Goal: Task Accomplishment & Management: Manage account settings

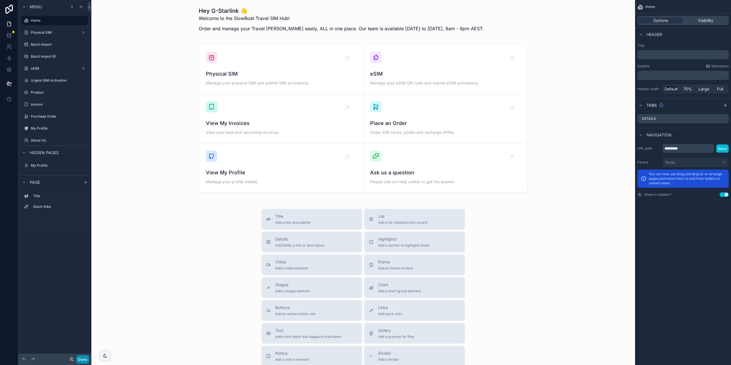
click at [77, 360] on button "Done" at bounding box center [82, 360] width 13 height 8
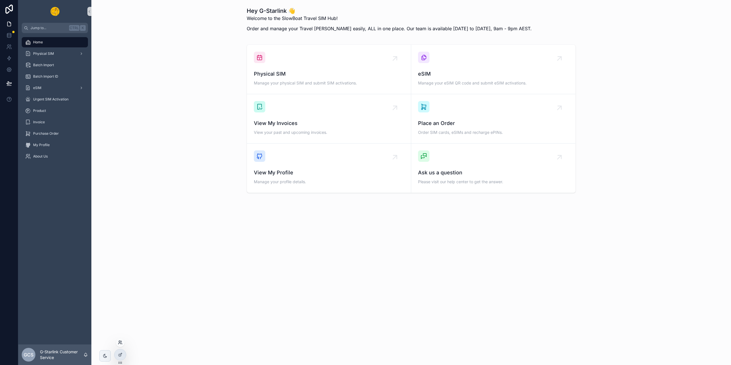
click at [121, 344] on icon at bounding box center [120, 342] width 5 height 5
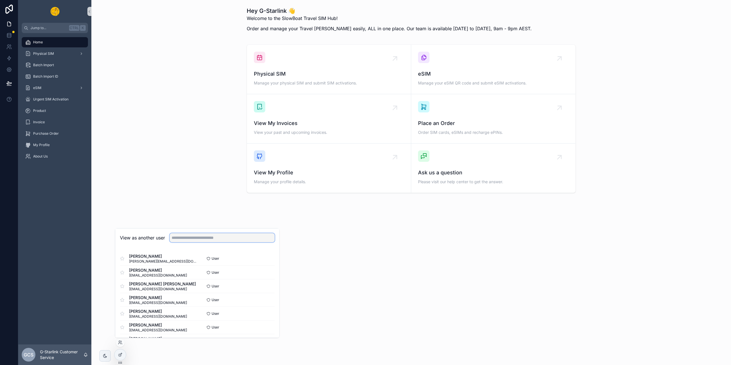
click at [191, 239] on input "text" at bounding box center [222, 237] width 105 height 9
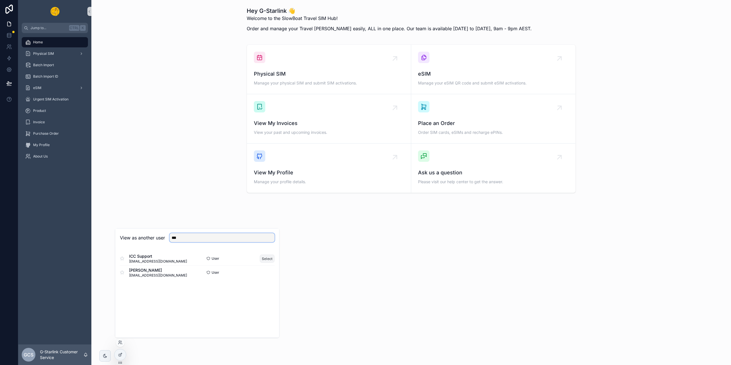
type input "***"
click at [272, 256] on button "Select" at bounding box center [267, 258] width 15 height 8
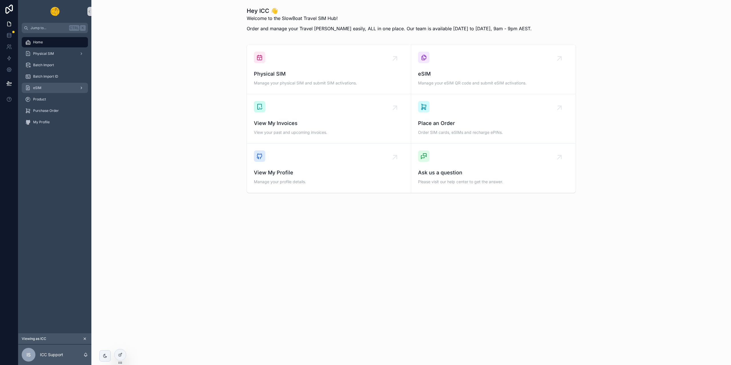
click at [53, 91] on div "eSIM" at bounding box center [54, 87] width 59 height 9
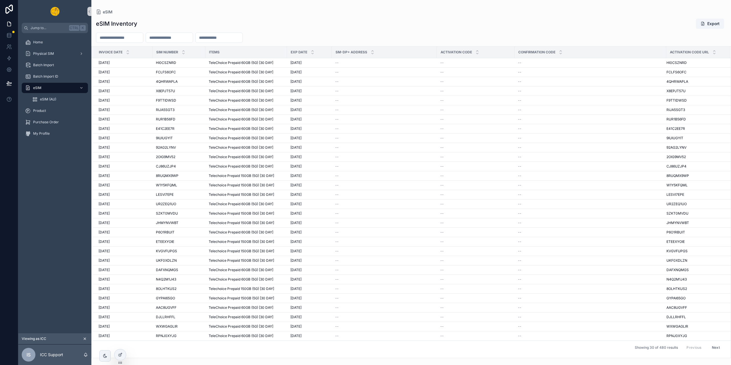
click at [229, 39] on input "scrollable content" at bounding box center [219, 38] width 47 height 8
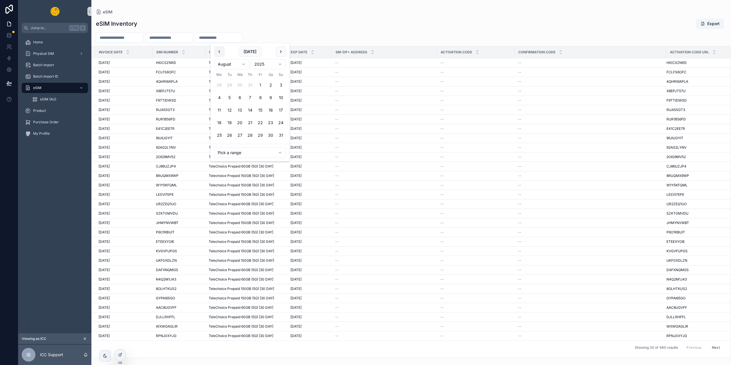
click at [222, 51] on button "scrollable content" at bounding box center [219, 52] width 10 height 10
click at [238, 135] on button "30" at bounding box center [240, 135] width 10 height 10
type input "**********"
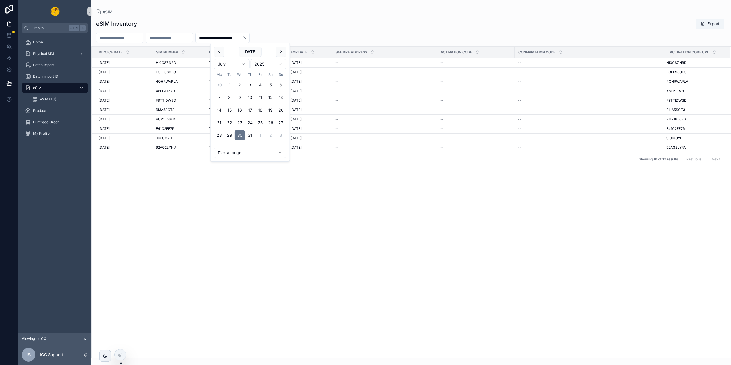
click at [568, 178] on div "Invoice Date SIM Number Items EXP Date SM-DP+ Address Activation Code Confirmat…" at bounding box center [411, 203] width 639 height 312
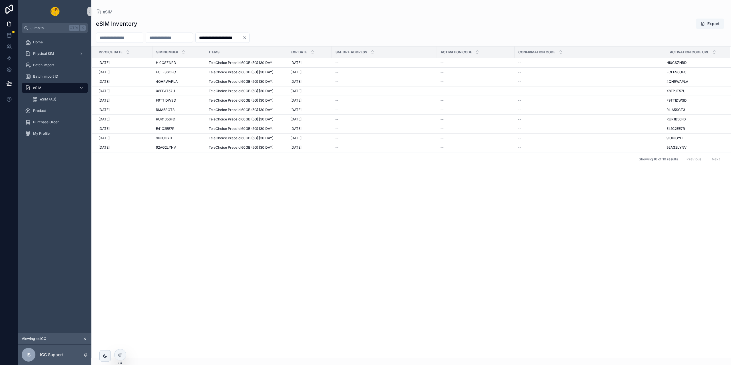
drag, startPoint x: 280, startPoint y: 36, endPoint x: 296, endPoint y: 45, distance: 18.2
click at [247, 36] on icon "Clear" at bounding box center [244, 37] width 5 height 5
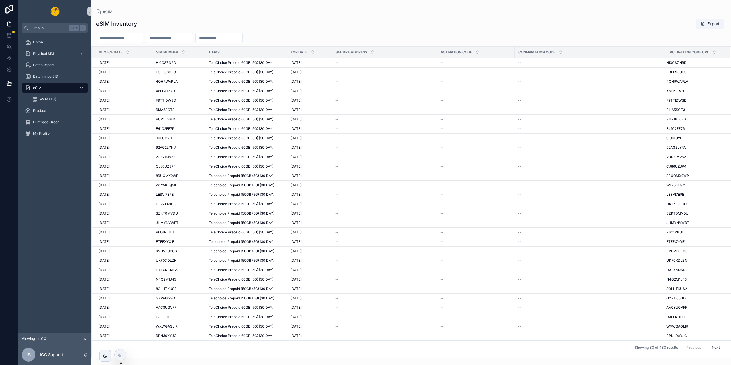
click at [716, 346] on button "Next" at bounding box center [716, 347] width 16 height 9
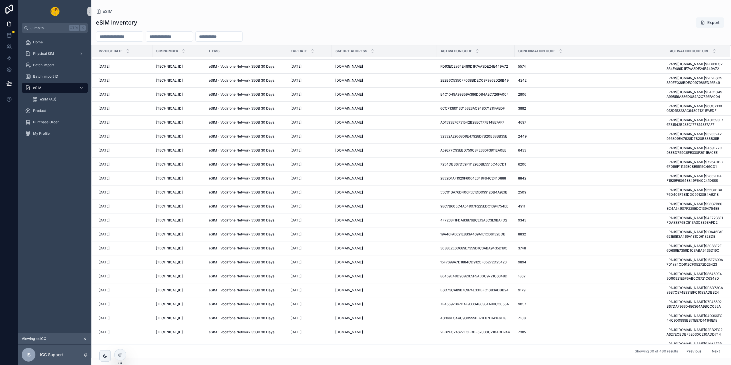
scroll to position [271, 0]
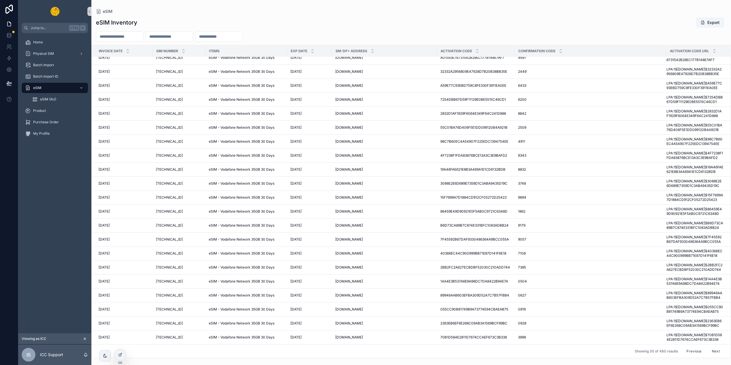
click at [692, 349] on button "Previous" at bounding box center [693, 351] width 23 height 9
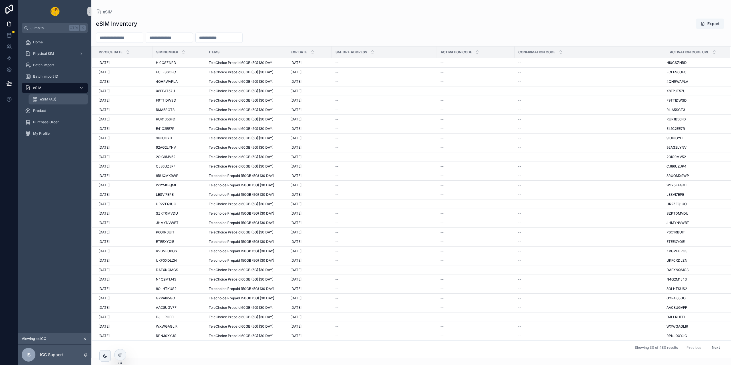
click at [50, 99] on span "eSIM (AU)" at bounding box center [48, 99] width 16 height 5
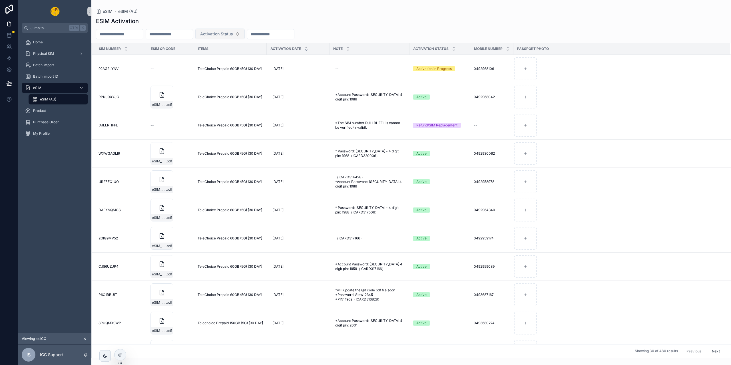
click at [245, 37] on button "Activation Status" at bounding box center [219, 34] width 49 height 11
click at [233, 56] on div "Inactive" at bounding box center [244, 56] width 69 height 9
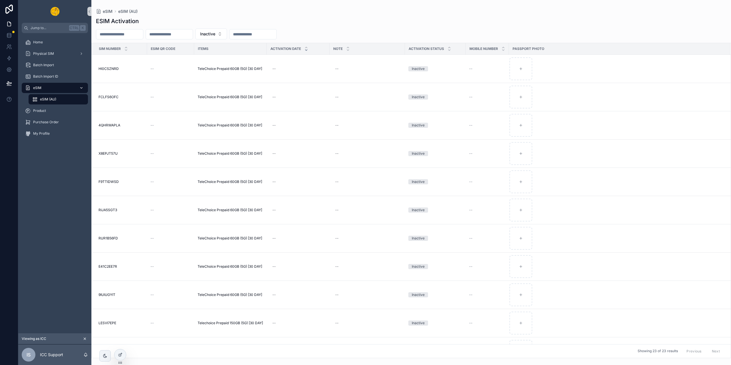
click at [49, 86] on div "eSIM" at bounding box center [54, 87] width 59 height 9
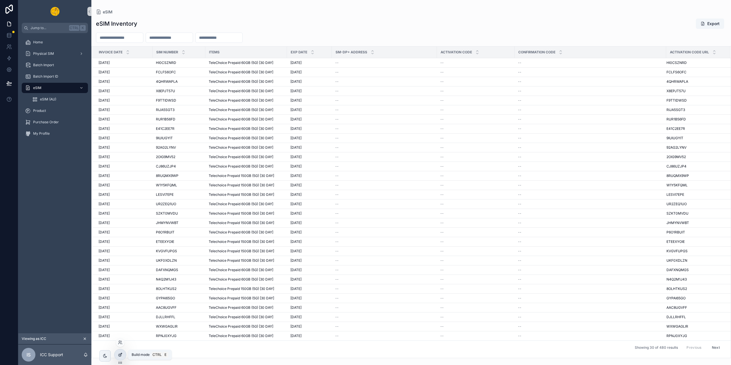
click at [121, 354] on icon at bounding box center [121, 354] width 1 height 1
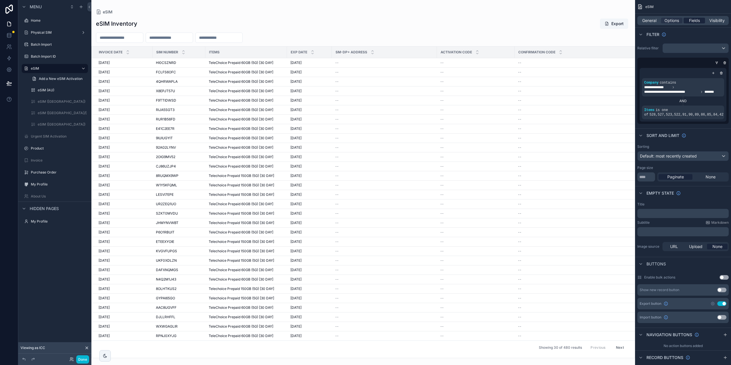
click at [694, 21] on span "Fields" at bounding box center [694, 21] width 11 height 6
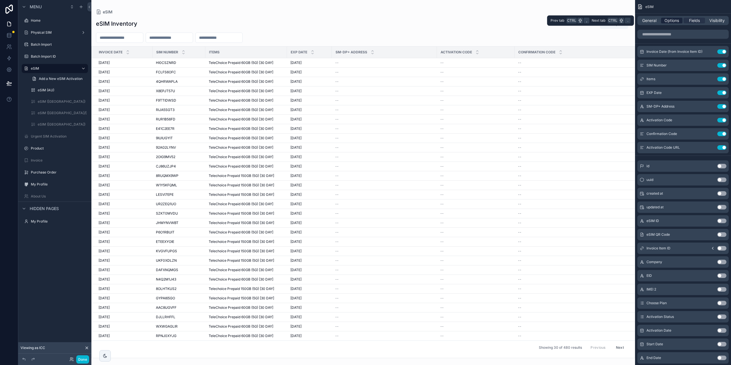
click at [673, 20] on span "Options" at bounding box center [671, 21] width 15 height 6
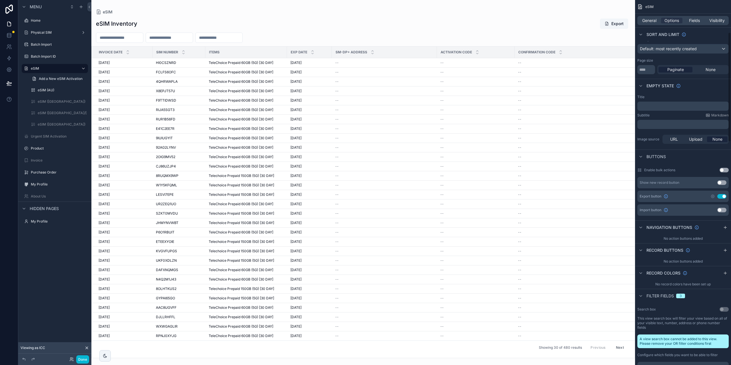
scroll to position [114, 0]
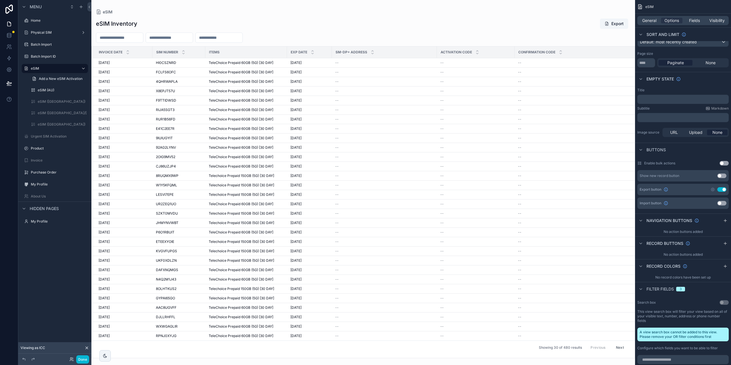
click at [666, 289] on span "Filter fields" at bounding box center [659, 289] width 27 height 6
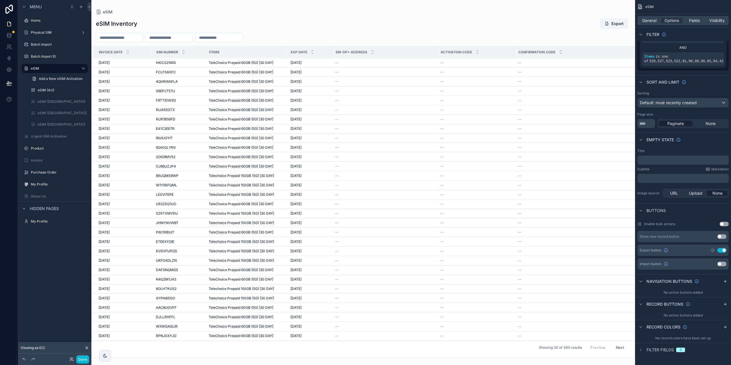
click at [653, 211] on span "Buttons" at bounding box center [655, 211] width 19 height 6
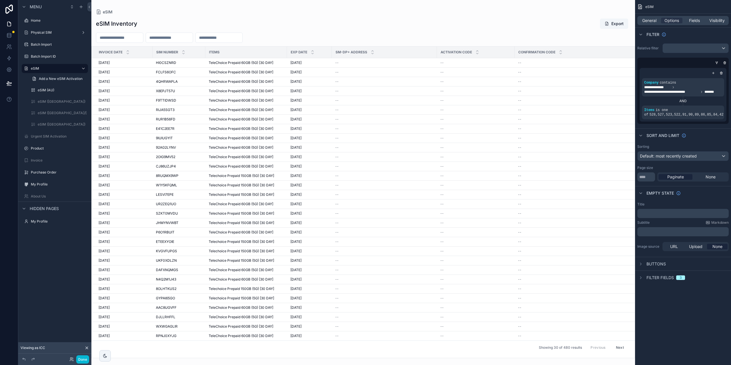
scroll to position [0, 0]
click at [641, 264] on icon "scrollable content" at bounding box center [640, 264] width 1 height 2
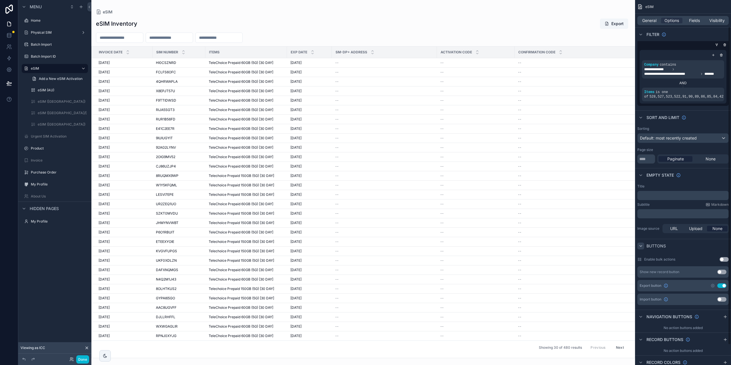
scroll to position [31, 0]
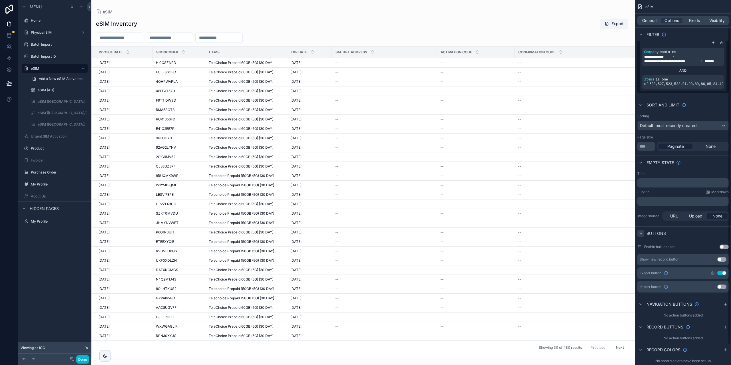
click at [643, 235] on div "scrollable content" at bounding box center [640, 233] width 7 height 7
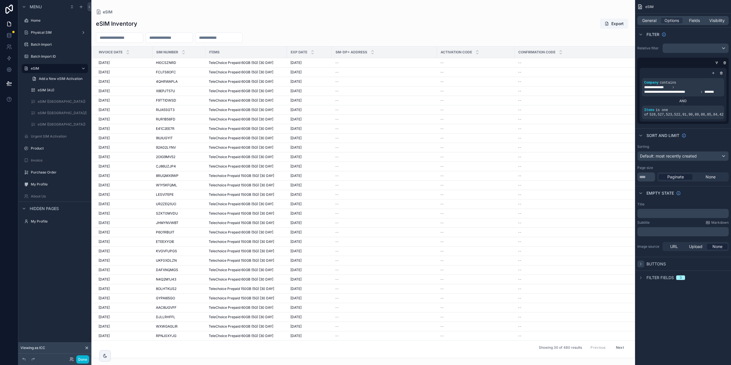
scroll to position [0, 0]
click at [638, 279] on icon "scrollable content" at bounding box center [640, 278] width 5 height 5
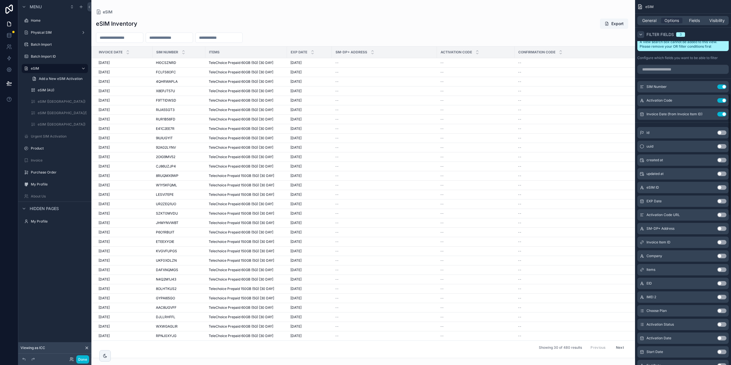
scroll to position [231, 0]
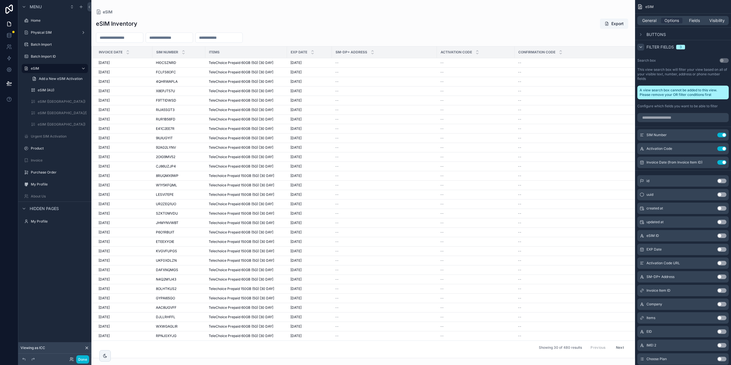
click at [686, 28] on div "Buttons" at bounding box center [683, 34] width 96 height 14
click at [692, 21] on span "Fields" at bounding box center [694, 21] width 11 height 6
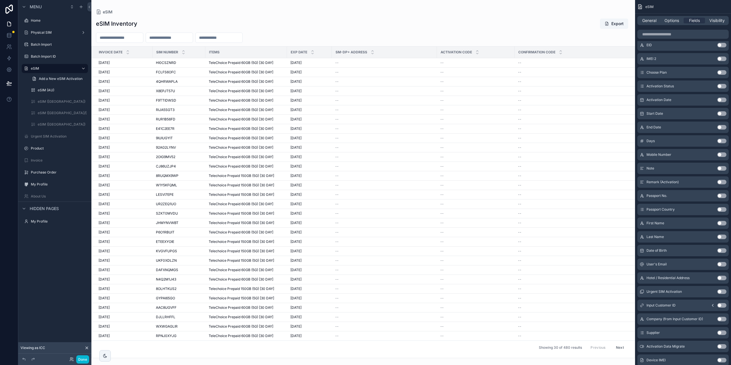
click at [725, 86] on button "Use setting" at bounding box center [721, 86] width 9 height 5
click at [495, 33] on div "scrollable content" at bounding box center [363, 182] width 544 height 365
click at [669, 17] on div "General Options Fields Visibility" at bounding box center [682, 20] width 91 height 9
click at [674, 21] on span "Options" at bounding box center [671, 21] width 15 height 6
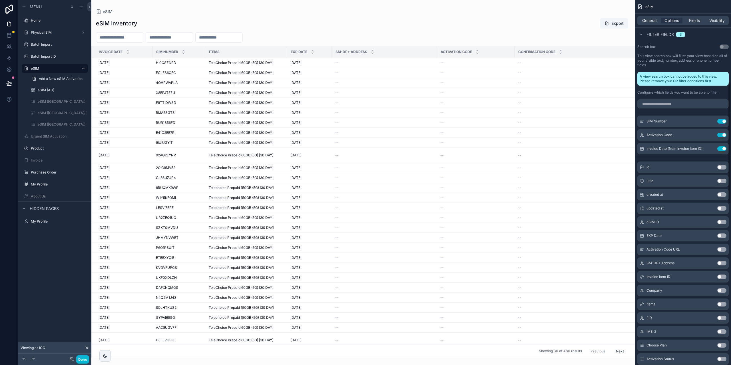
click at [585, 10] on div "eSIM" at bounding box center [363, 11] width 535 height 5
click at [695, 18] on span "Fields" at bounding box center [694, 21] width 11 height 6
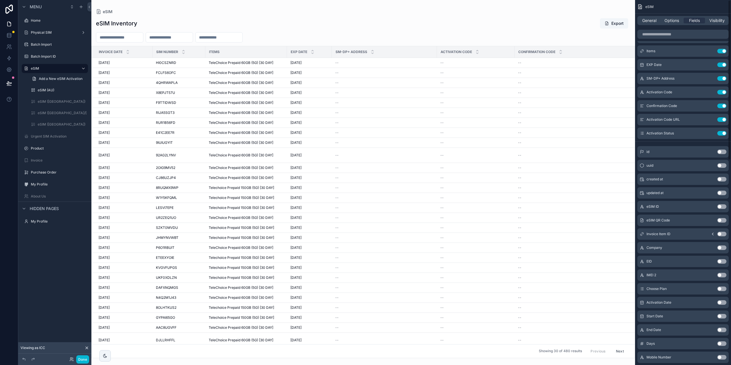
scroll to position [0, 0]
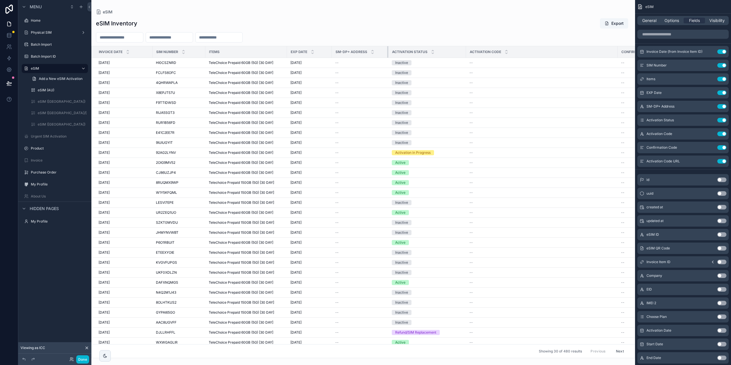
drag, startPoint x: 436, startPoint y: 51, endPoint x: 388, endPoint y: 55, distance: 48.6
click at [388, 55] on div "scrollable content" at bounding box center [388, 51] width 2 height 11
drag, startPoint x: 465, startPoint y: 53, endPoint x: 442, endPoint y: 54, distance: 23.7
click at [442, 54] on div "scrollable content" at bounding box center [442, 51] width 2 height 11
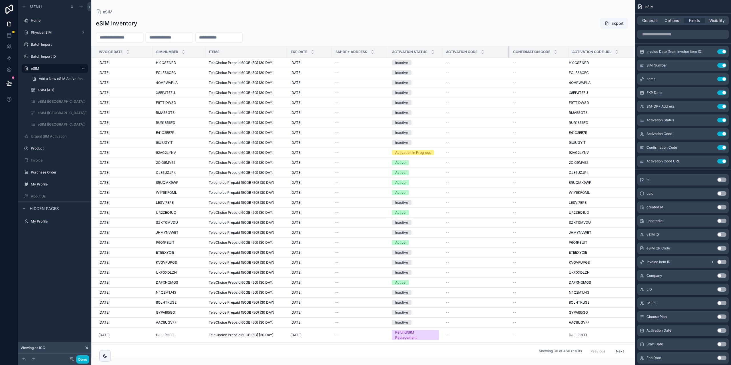
drag, startPoint x: 593, startPoint y: 51, endPoint x: 509, endPoint y: 54, distance: 84.6
click at [509, 54] on div "scrollable content" at bounding box center [509, 51] width 2 height 11
click at [667, 19] on span "Options" at bounding box center [671, 21] width 15 height 6
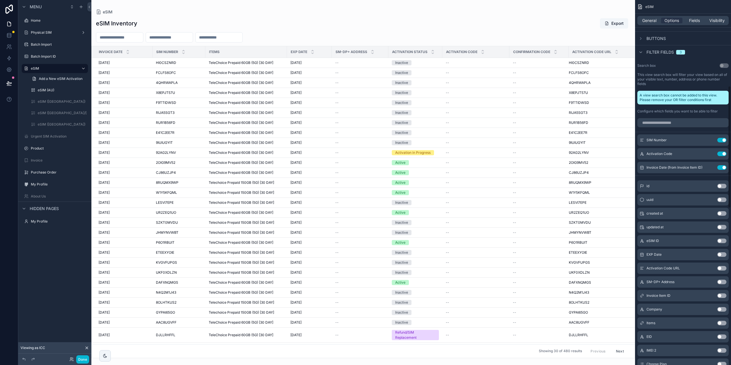
scroll to position [257, 0]
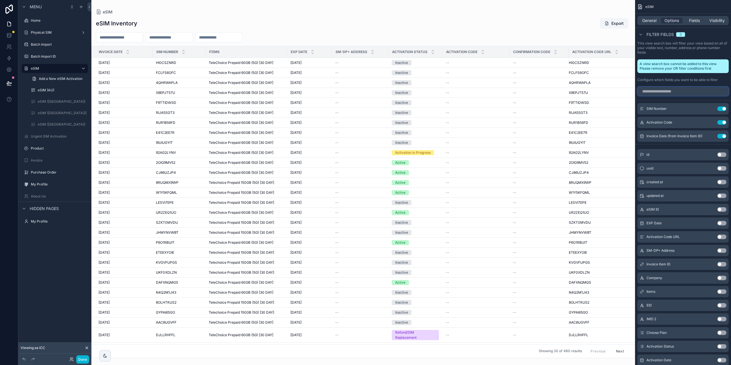
click at [673, 91] on input "scrollable content" at bounding box center [682, 91] width 91 height 9
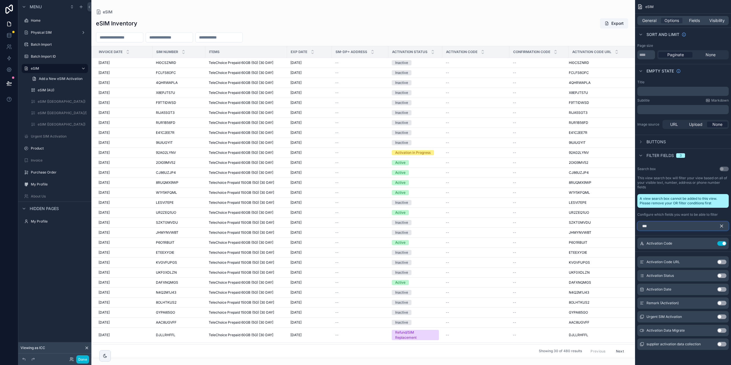
type input "***"
click at [719, 275] on button "Use setting" at bounding box center [721, 276] width 9 height 5
click at [723, 224] on icon "scrollable content" at bounding box center [721, 226] width 5 height 5
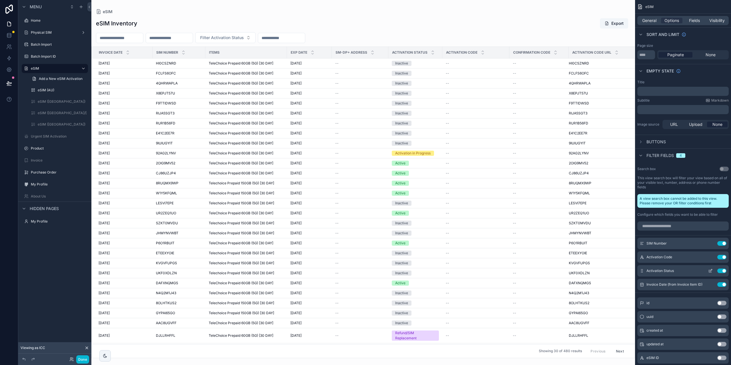
click at [710, 270] on icon "scrollable content" at bounding box center [710, 271] width 5 height 5
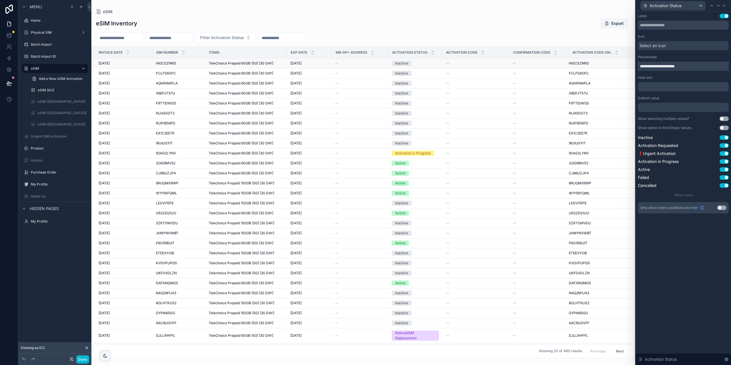
drag, startPoint x: 651, startPoint y: 65, endPoint x: 594, endPoint y: 65, distance: 57.1
click at [594, 65] on div "**********" at bounding box center [365, 182] width 731 height 365
type input "**********"
click at [724, 7] on icon at bounding box center [724, 5] width 5 height 5
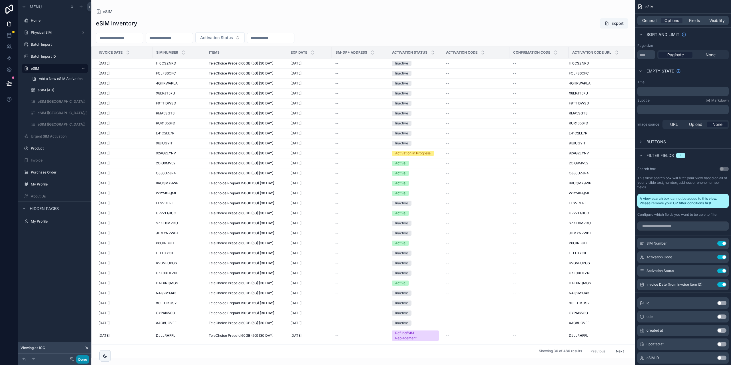
click at [80, 361] on button "Done" at bounding box center [82, 360] width 13 height 8
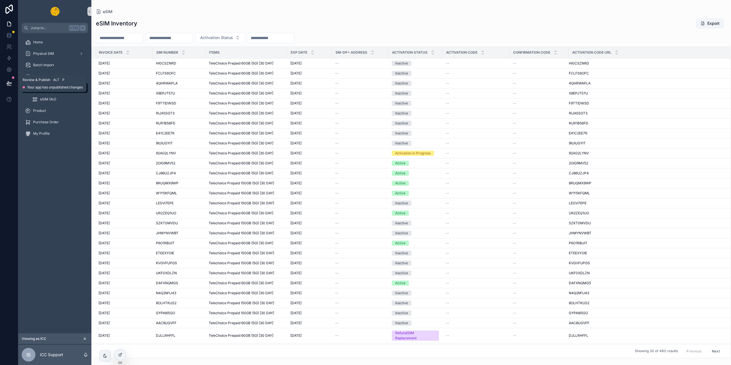
click at [9, 86] on icon at bounding box center [9, 84] width 6 height 6
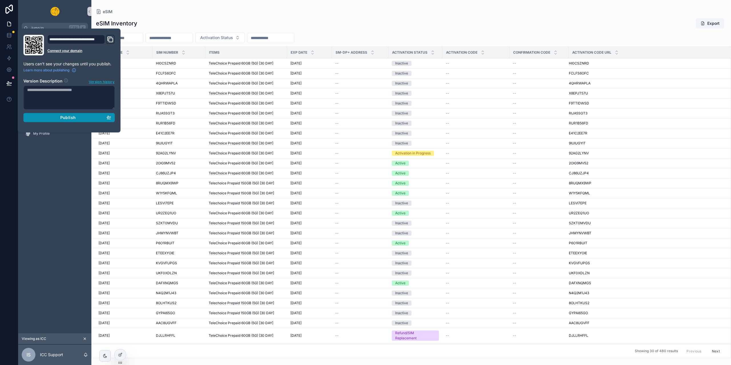
click at [59, 120] on button "Publish" at bounding box center [68, 117] width 91 height 9
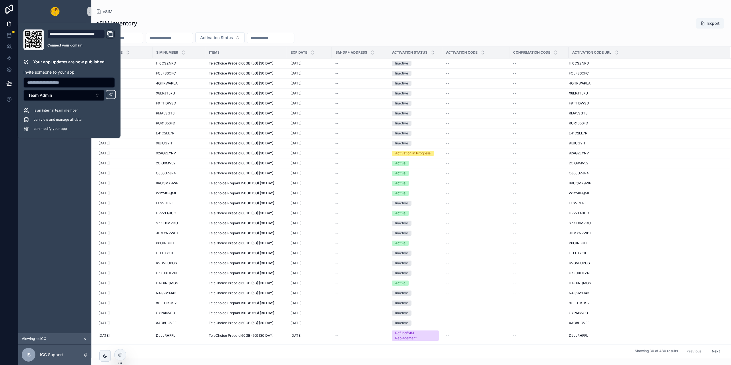
click at [34, 223] on div "Home Physical SIM Batch Import Batch Import ID eSIM eSIM (AU) Product Purchase …" at bounding box center [54, 183] width 73 height 300
